Goal: Check status: Check status

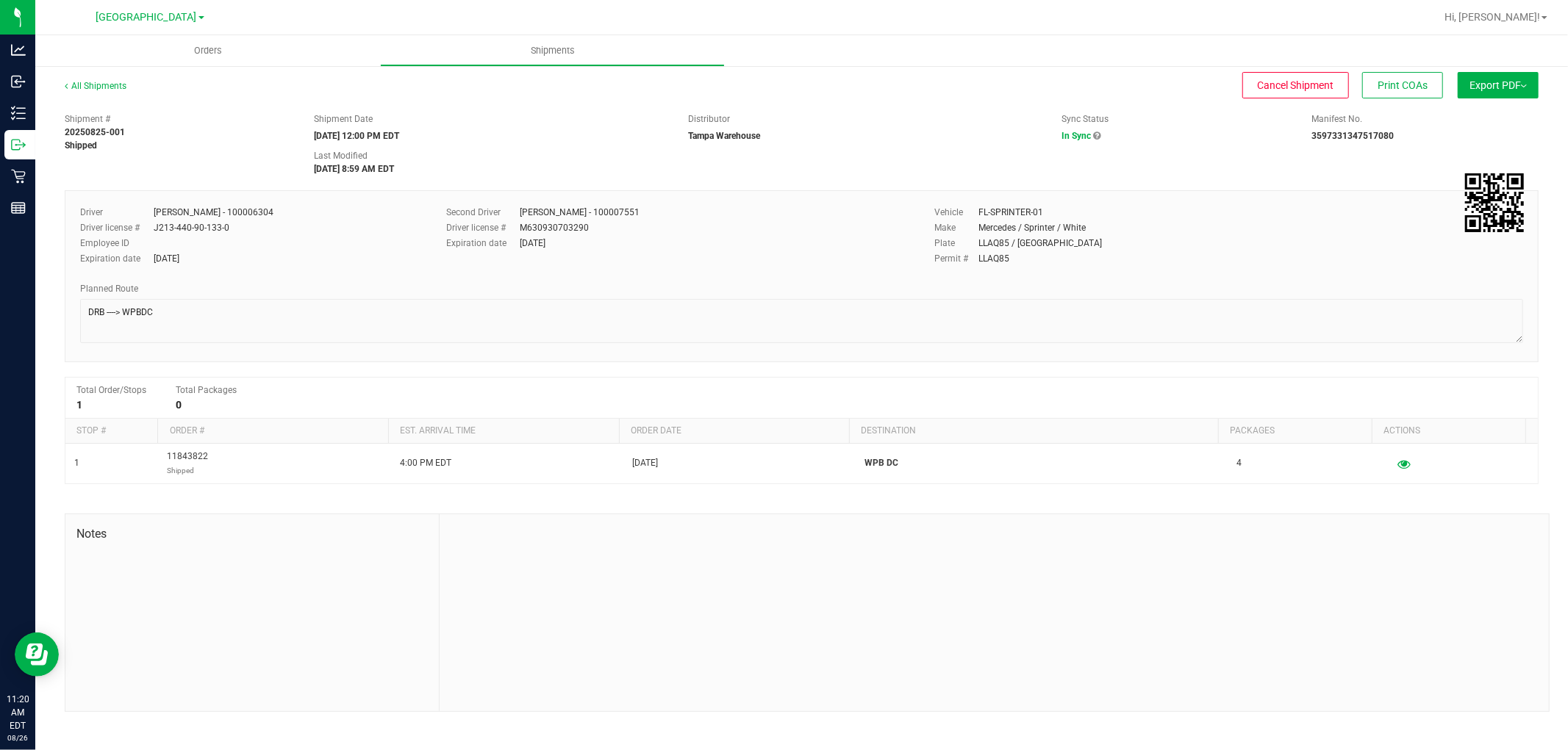
click at [116, 659] on div "Notes" at bounding box center [252, 613] width 374 height 197
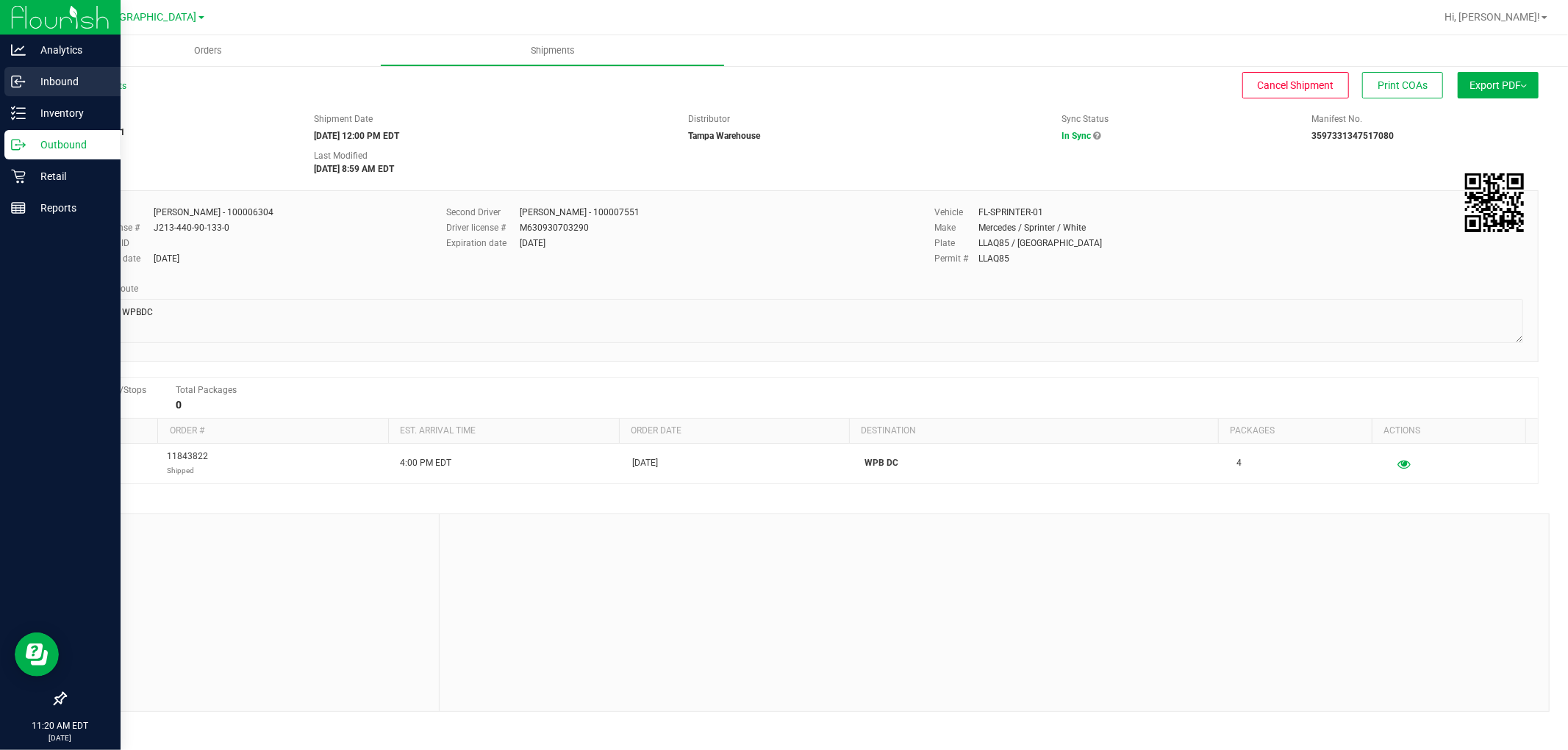
click at [37, 81] on p "Inbound" at bounding box center [70, 81] width 88 height 17
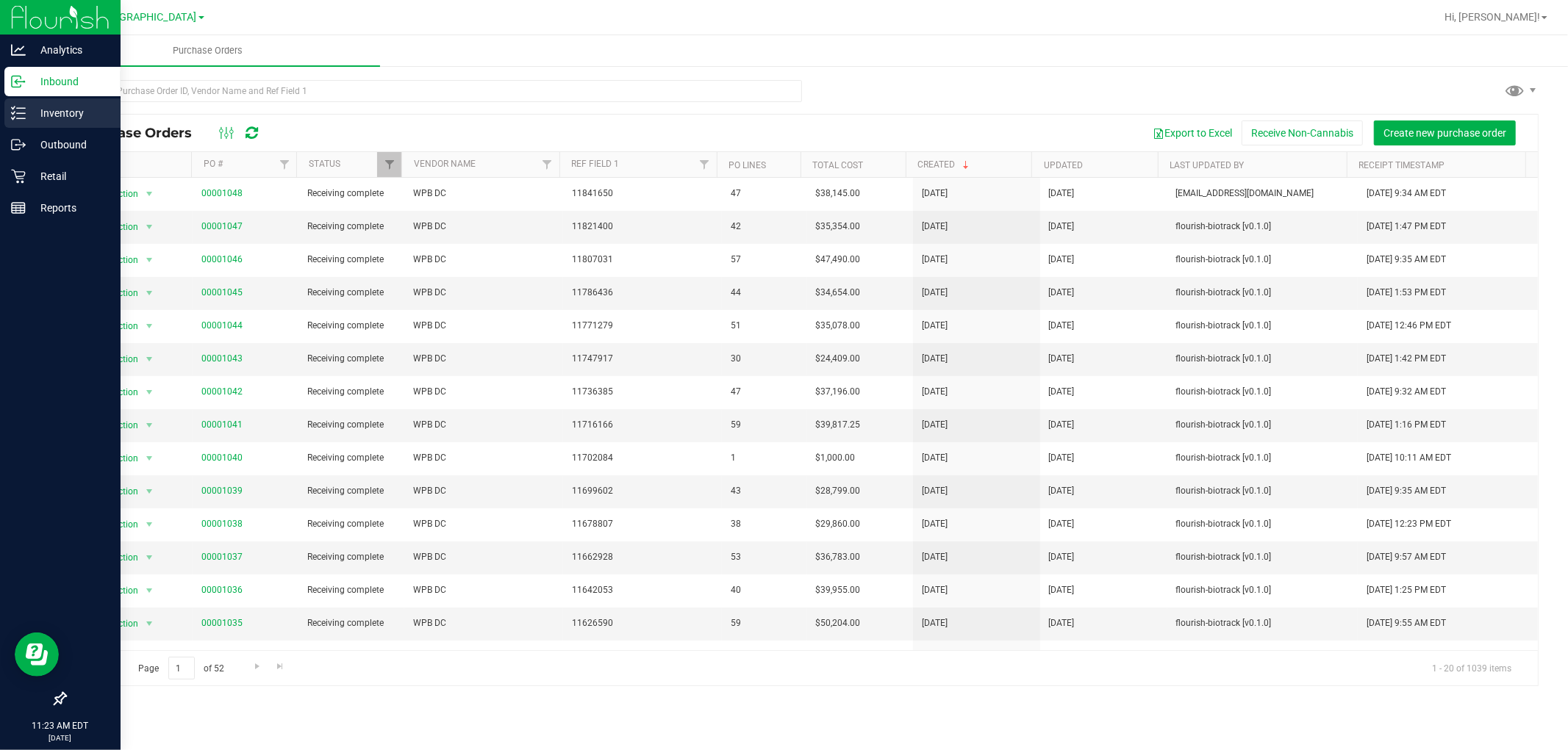
click at [48, 119] on p "Inventory" at bounding box center [70, 113] width 88 height 17
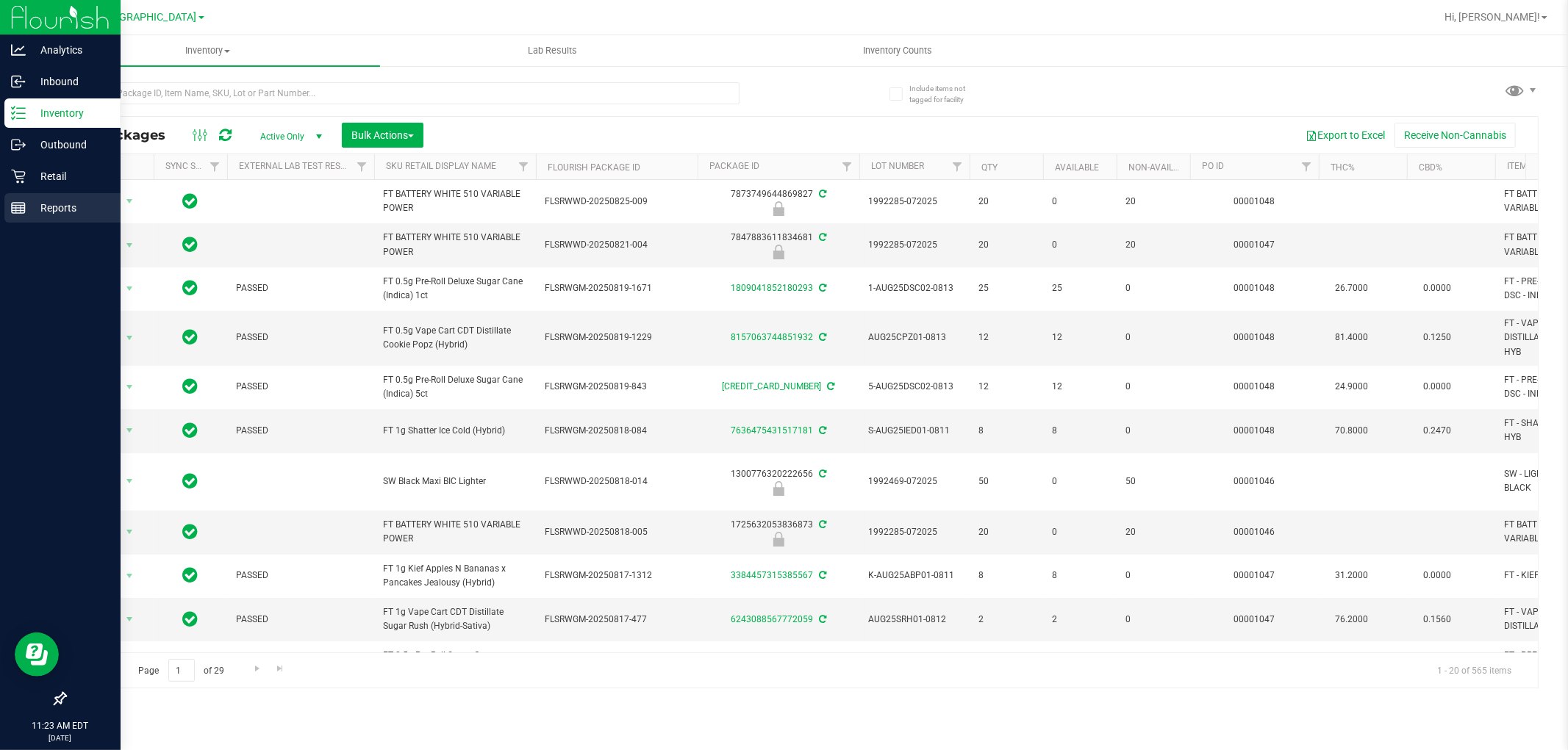
click at [47, 217] on div "Reports" at bounding box center [63, 208] width 116 height 29
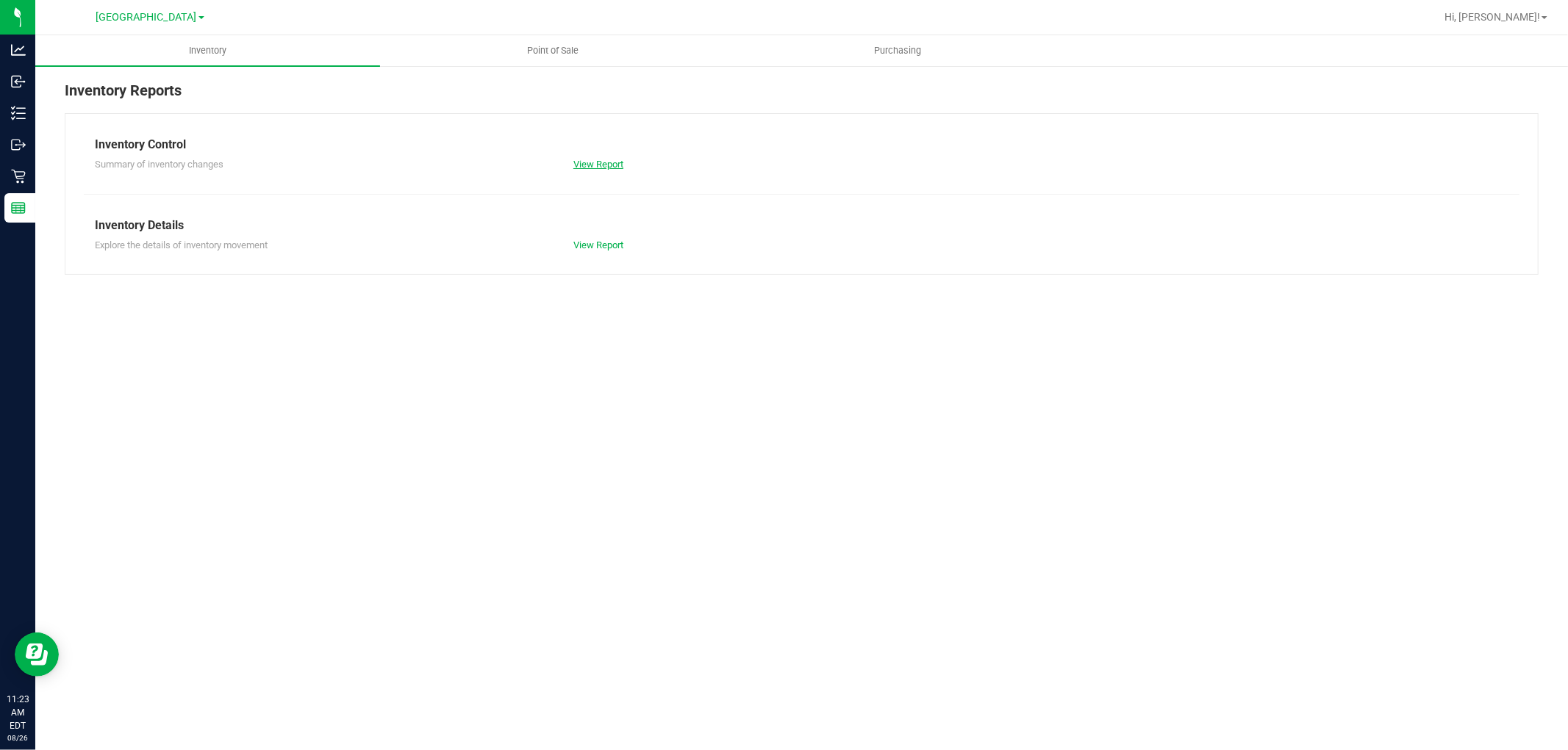
click at [619, 164] on link "View Report" at bounding box center [599, 163] width 50 height 11
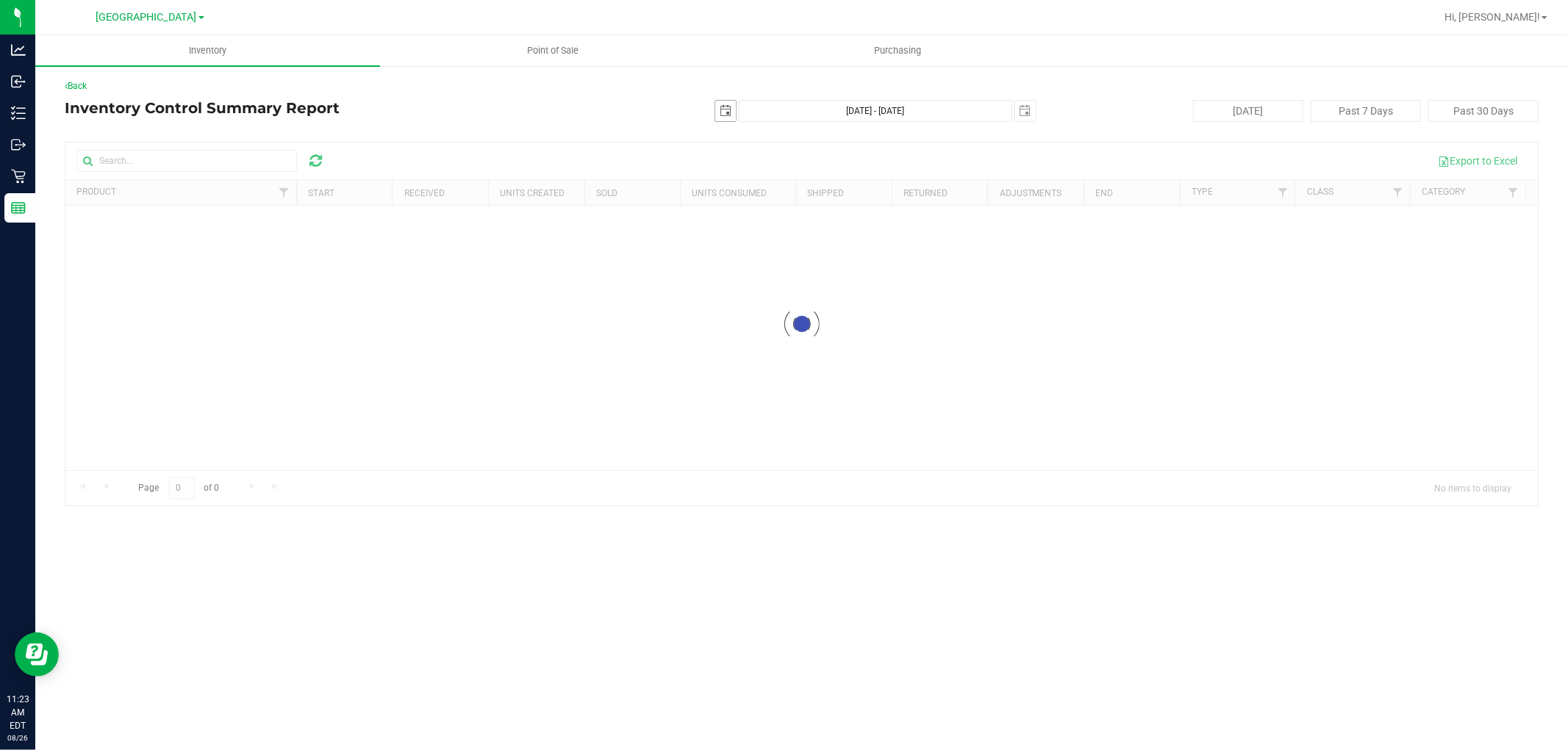
click at [721, 113] on span "select" at bounding box center [725, 111] width 12 height 12
click at [746, 282] on link "25" at bounding box center [749, 283] width 21 height 23
type input "2025-08-25"
click at [1030, 118] on span "select" at bounding box center [1024, 110] width 20 height 20
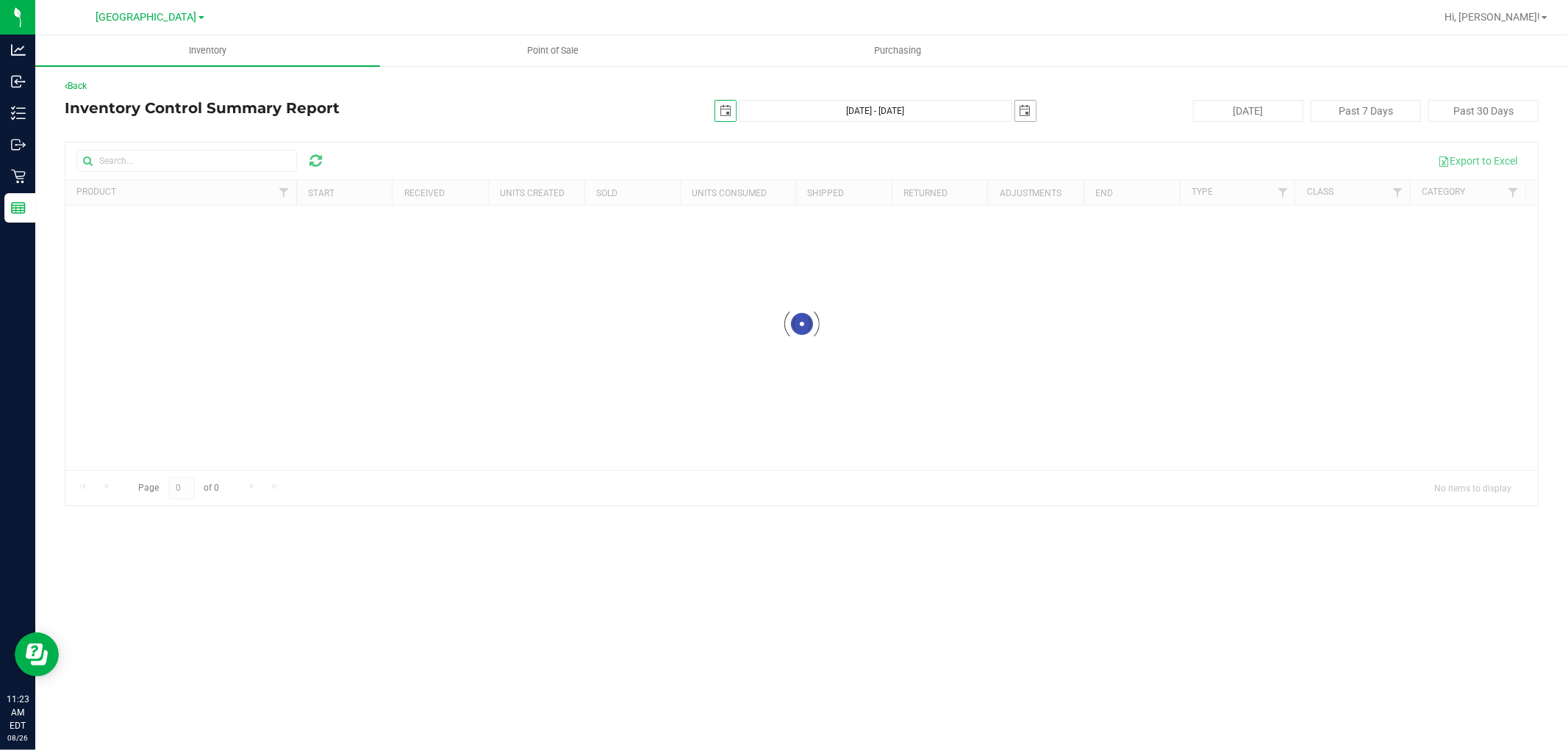
scroll to position [0, 37]
click at [1045, 282] on link "25" at bounding box center [1049, 278] width 21 height 23
type input "Aug 25, 2025 - Aug 25, 2025"
type input "2025-08-25"
click at [571, 106] on div "2025-08-25 Aug 25, 2025 - Aug 25, 2025 2025-08-25" at bounding box center [796, 111] width 502 height 22
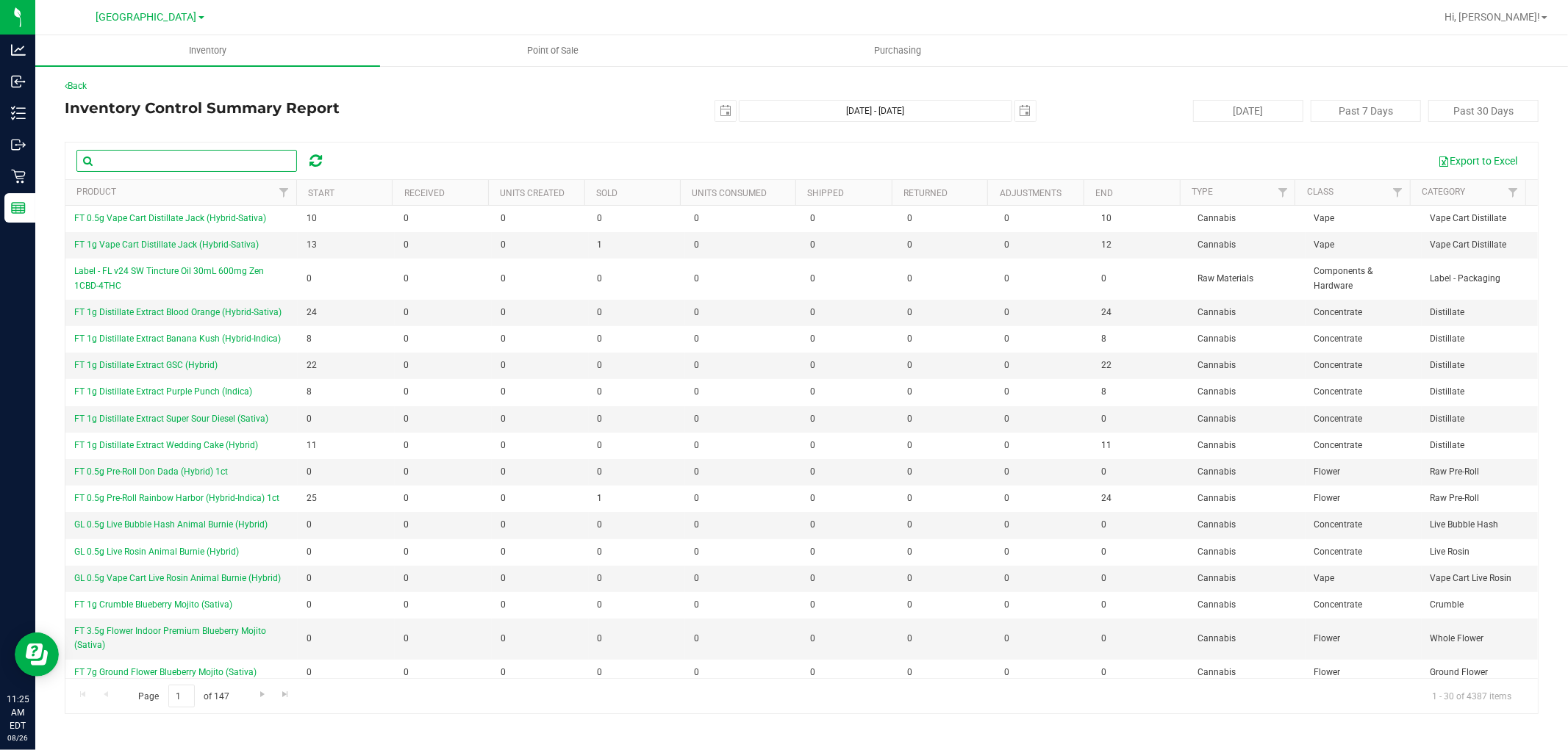
click at [219, 164] on input "text" at bounding box center [186, 160] width 220 height 22
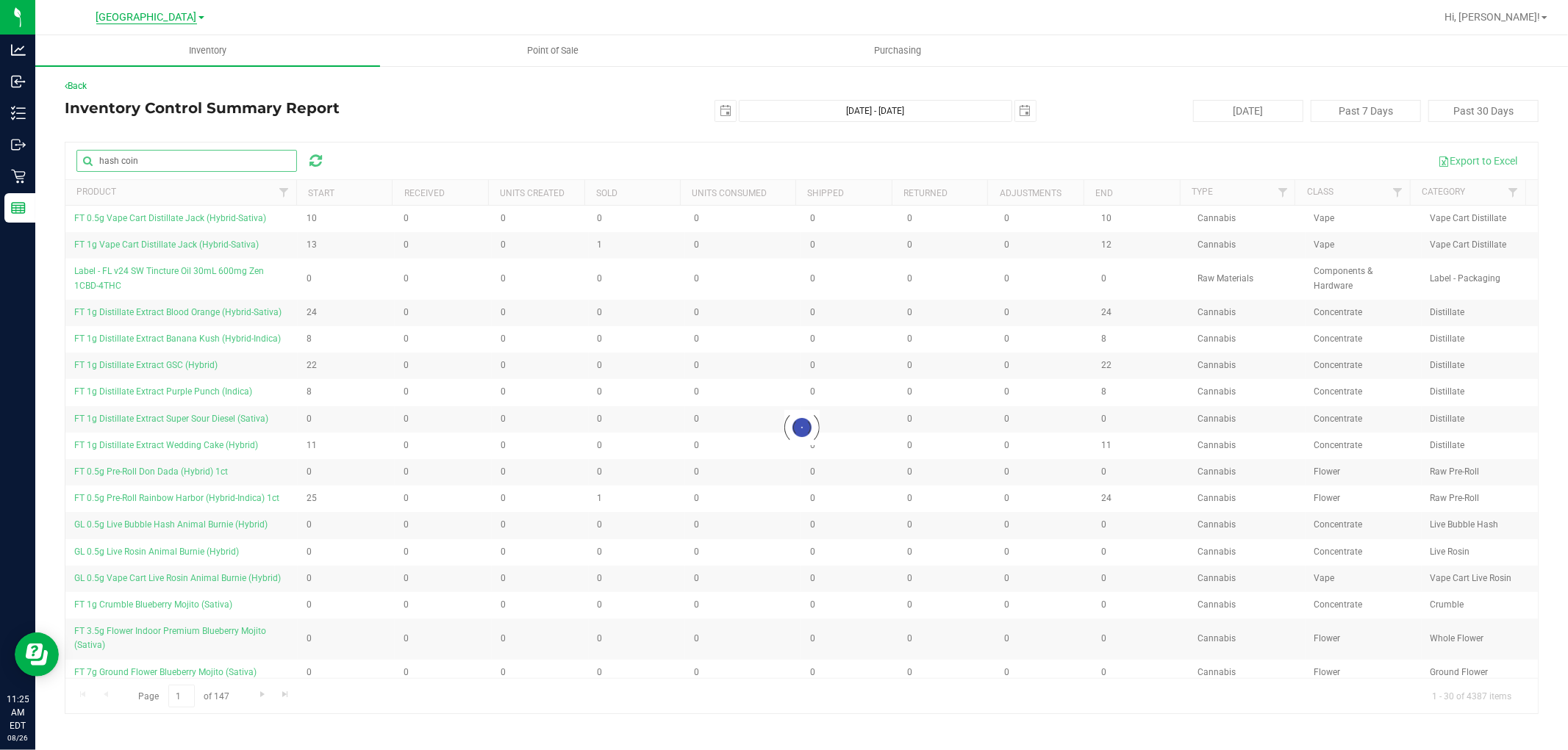
type input "hash coin"
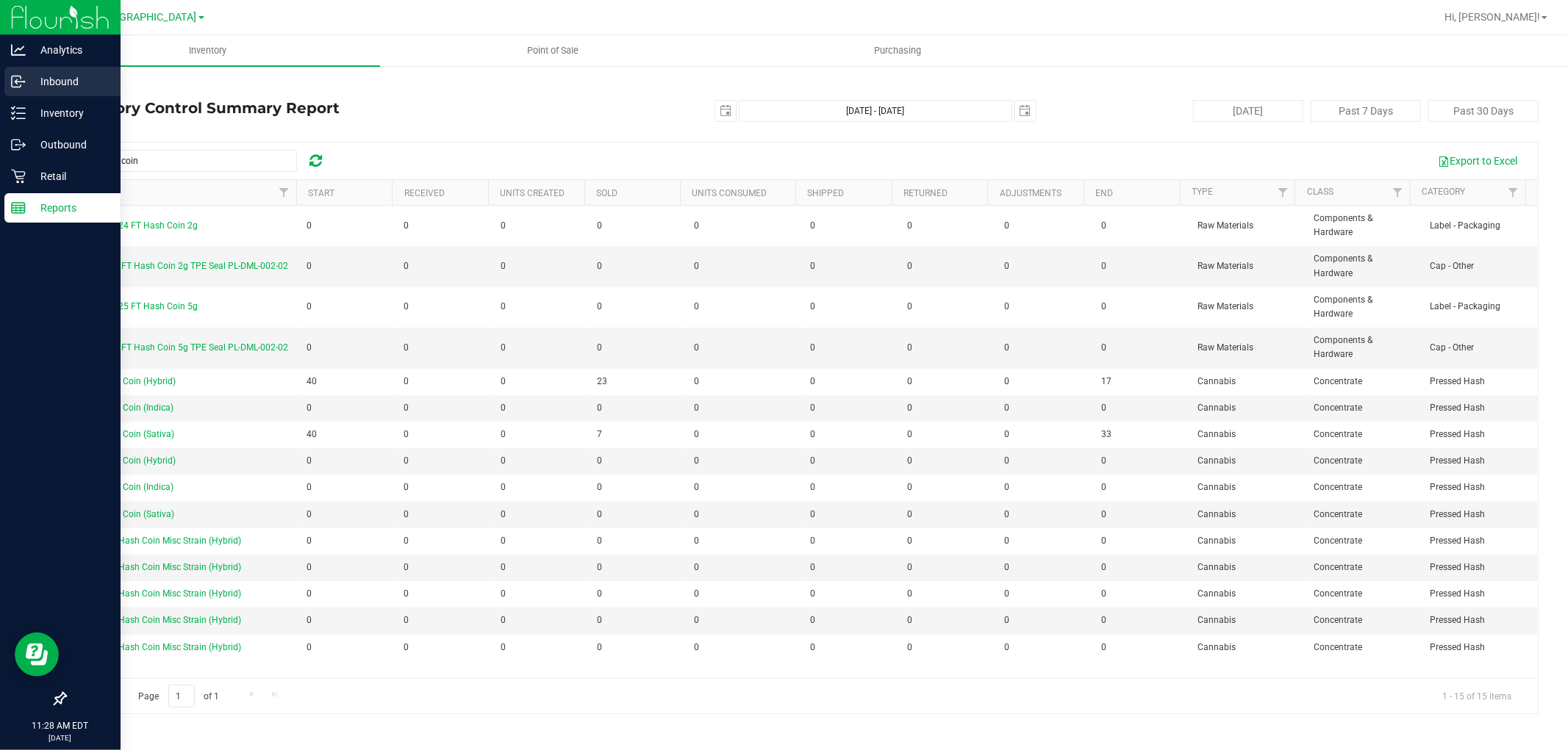
click at [50, 75] on p "Inbound" at bounding box center [70, 81] width 88 height 17
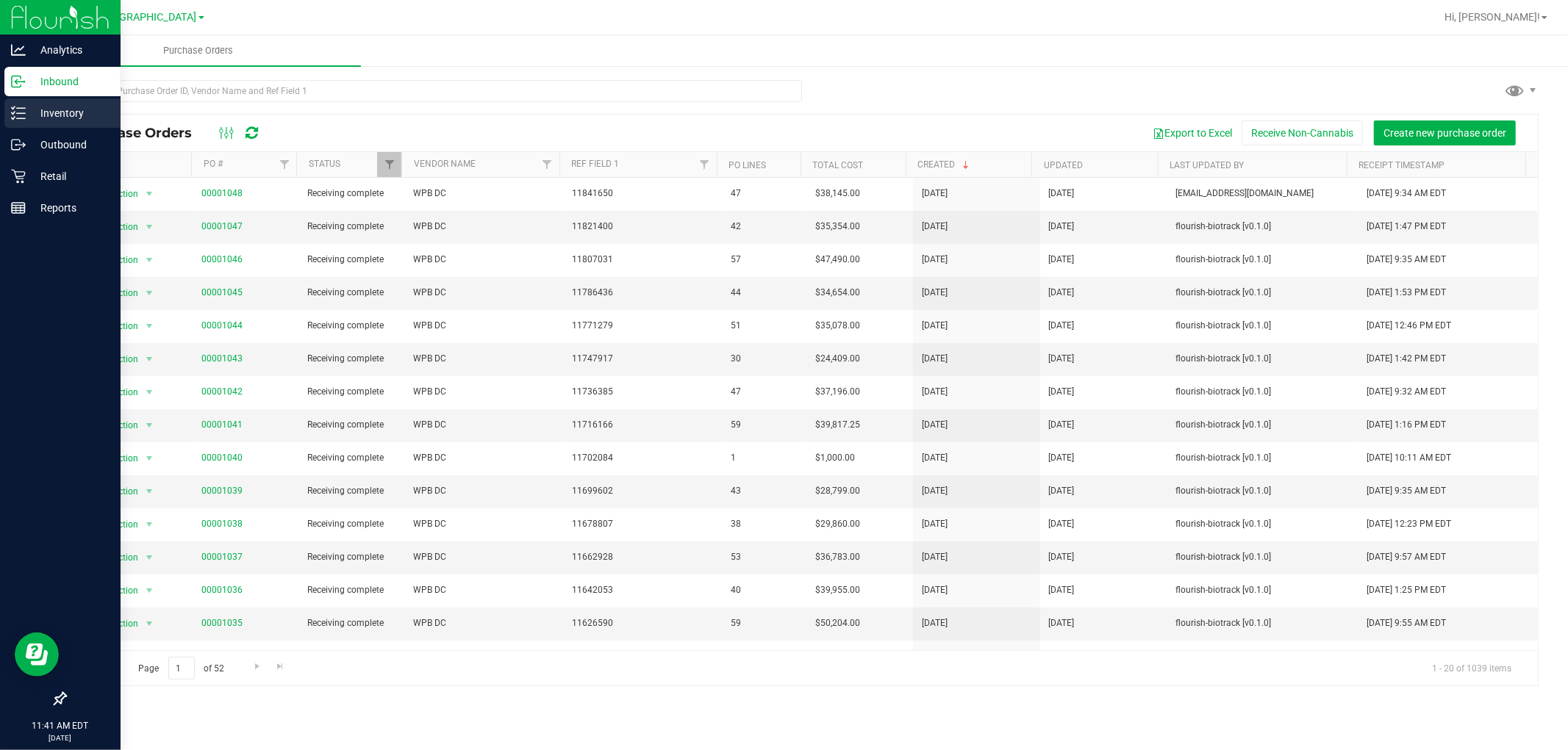
click at [62, 128] on link "Inventory" at bounding box center [60, 114] width 121 height 32
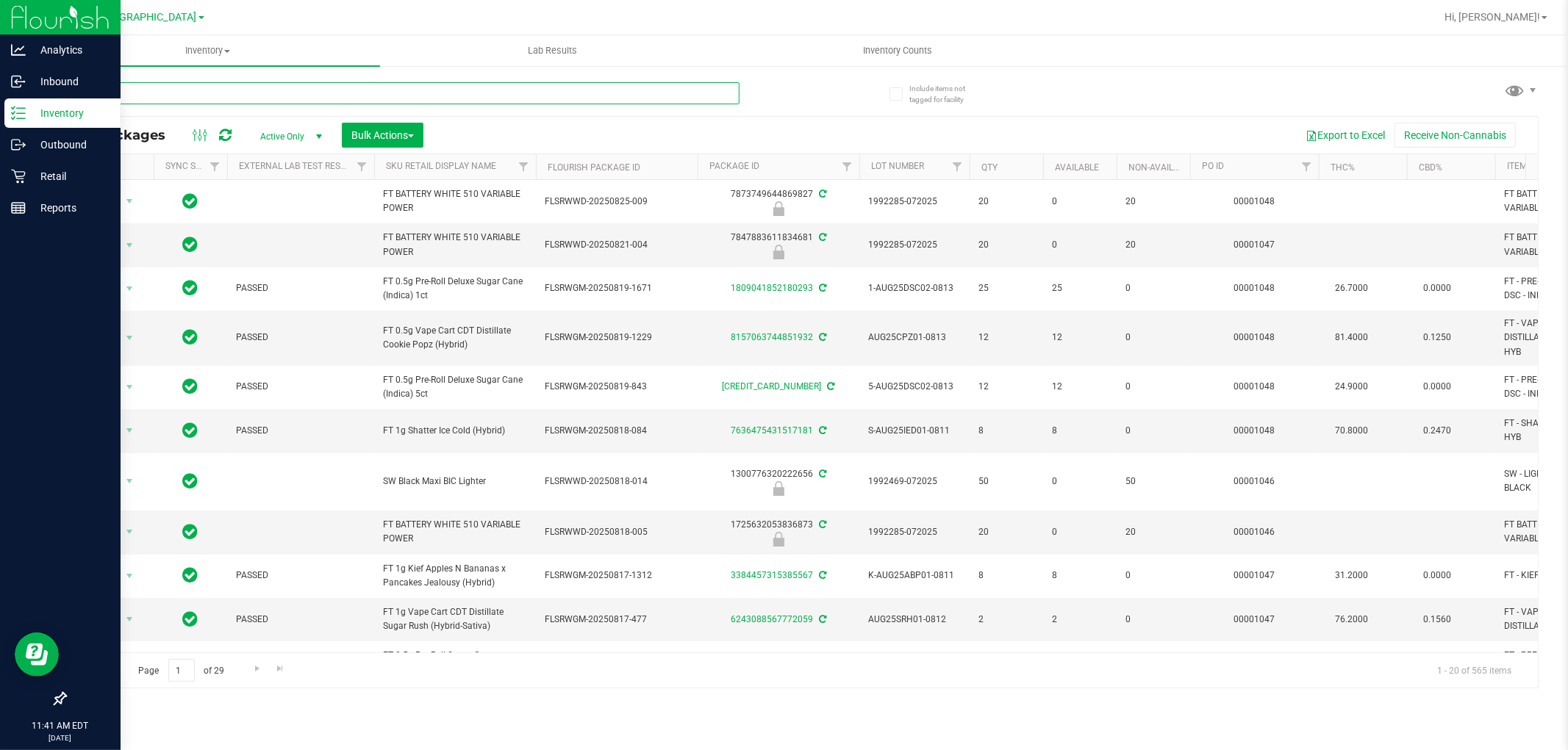
click at [221, 89] on input "text" at bounding box center [402, 93] width 675 height 22
paste input "​W-JUN25FFP01-0701"
type input "​W-JUN25FFP01-0701"
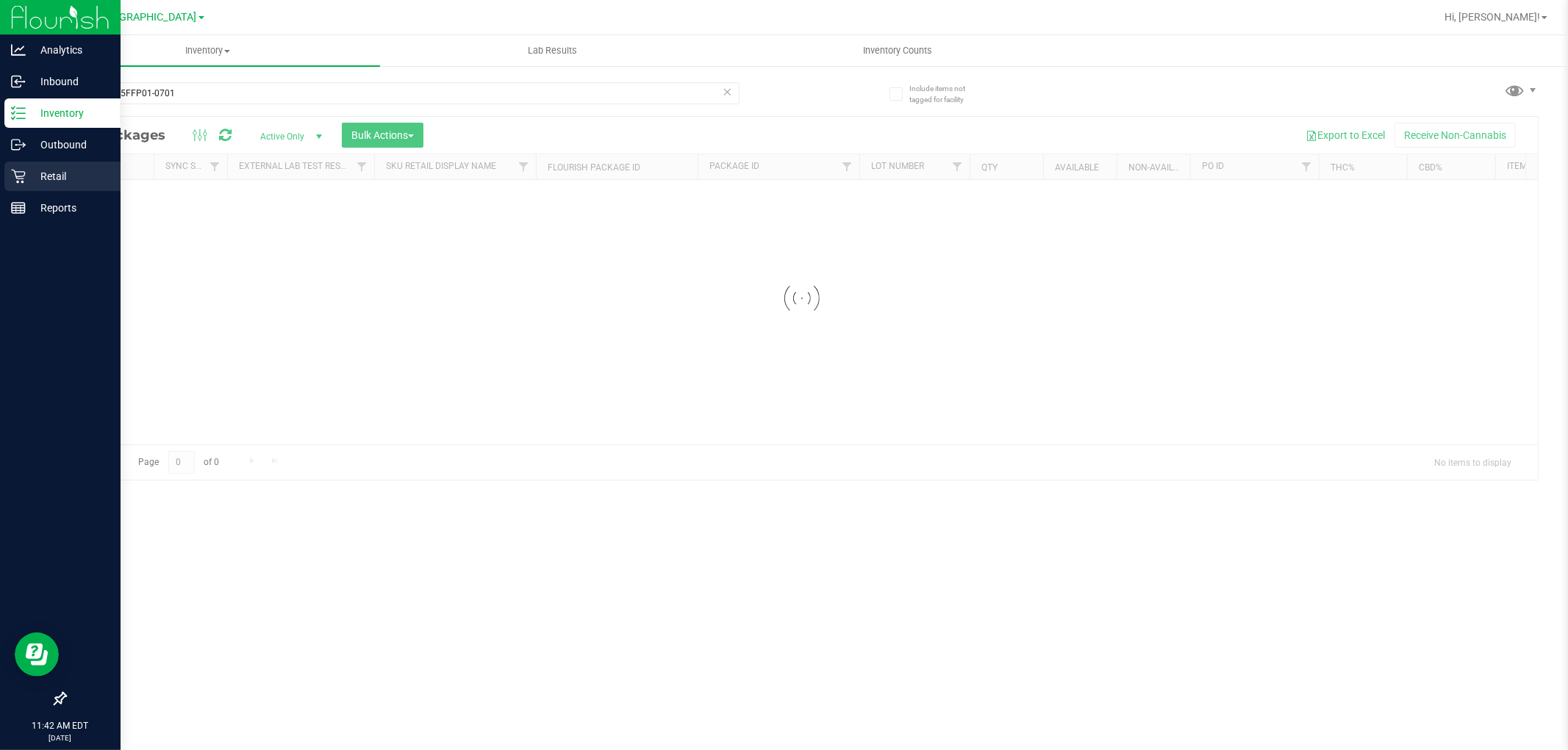
click at [32, 174] on p "Retail" at bounding box center [70, 177] width 88 height 17
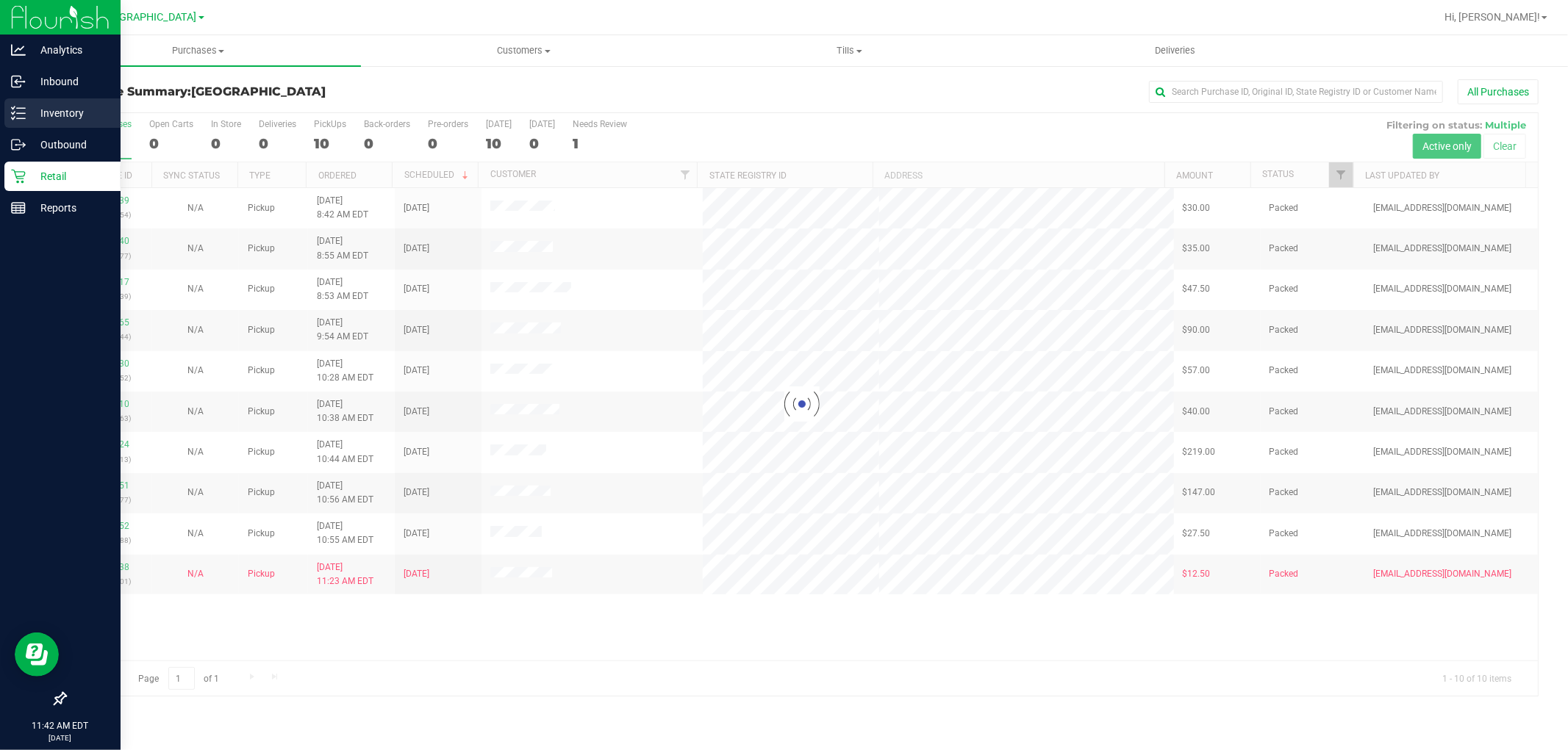
click at [60, 105] on p "Inventory" at bounding box center [70, 113] width 88 height 17
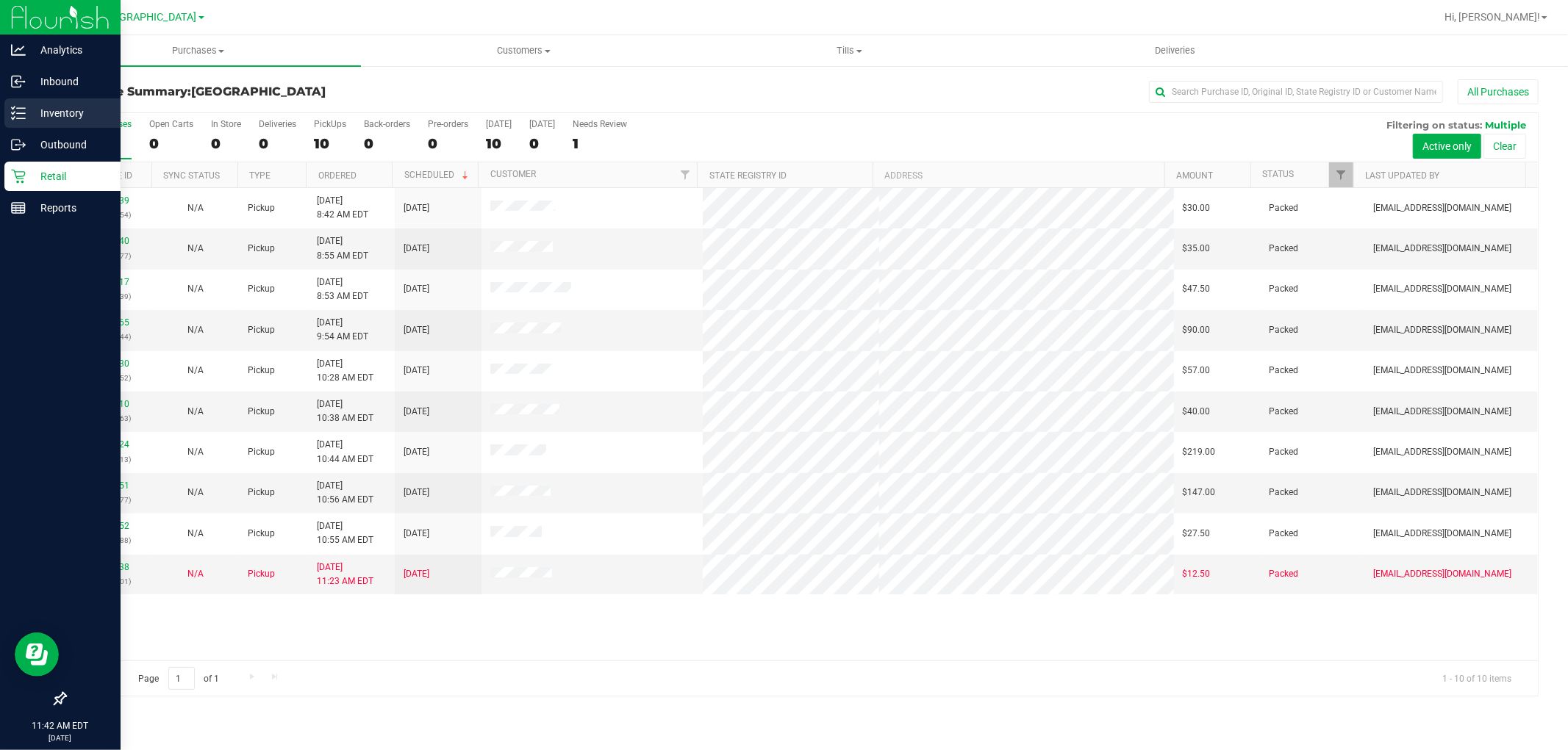
click at [71, 111] on p "Inventory" at bounding box center [70, 113] width 88 height 17
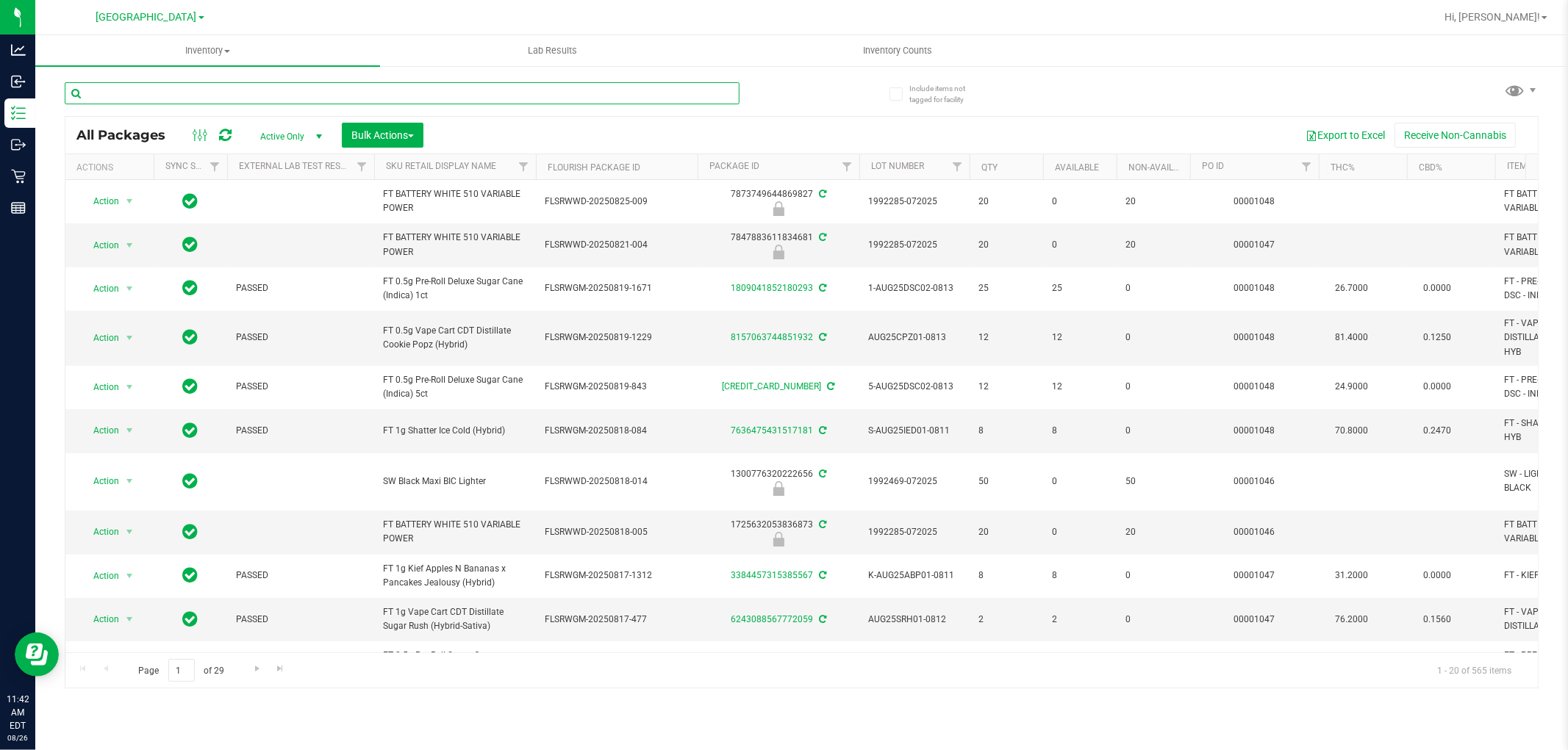
click at [179, 88] on input "text" at bounding box center [402, 93] width 675 height 22
paste input "​W-JUN25FFP01-0701"
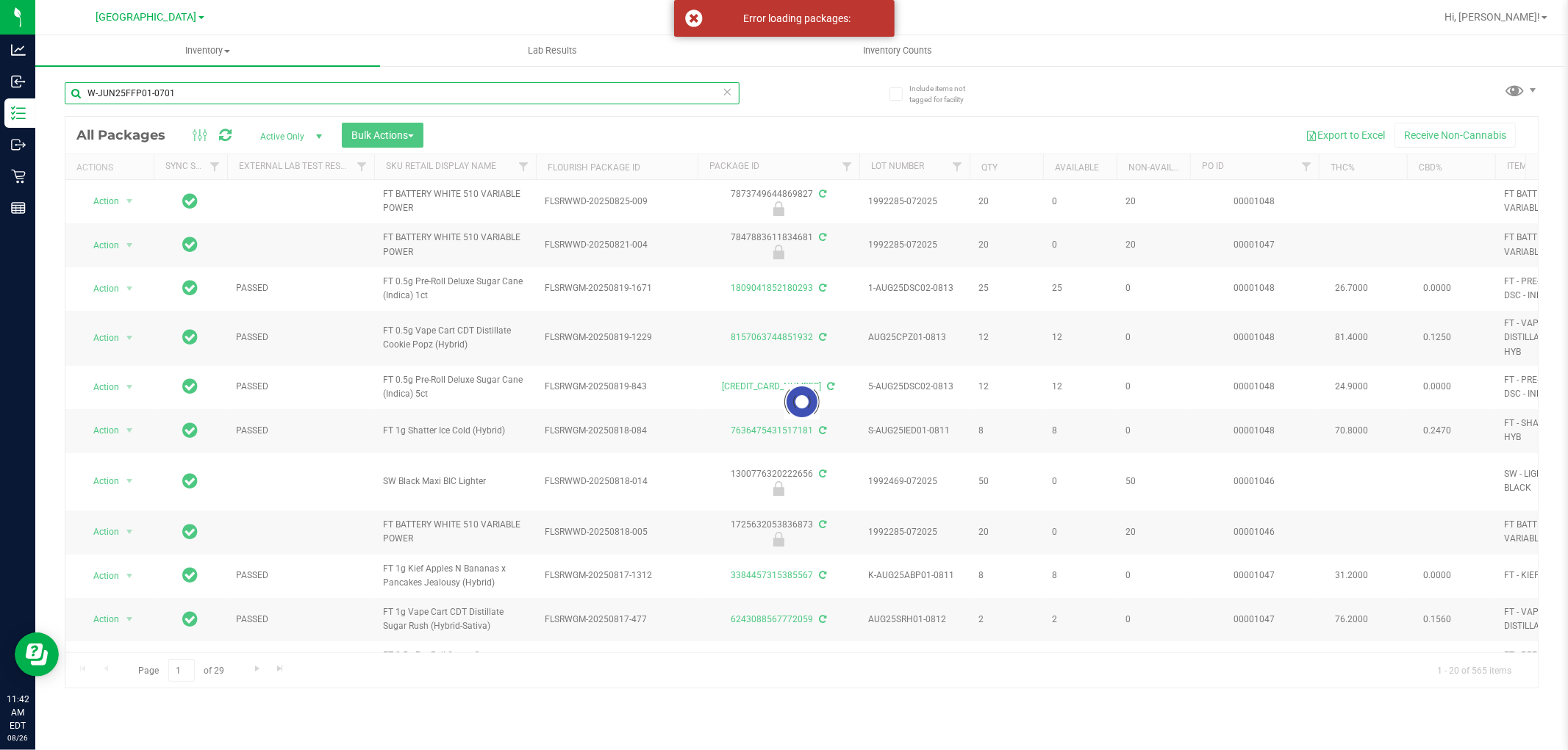
type input "​W-JUN25FFP01-0701"
